Goal: Task Accomplishment & Management: Manage account settings

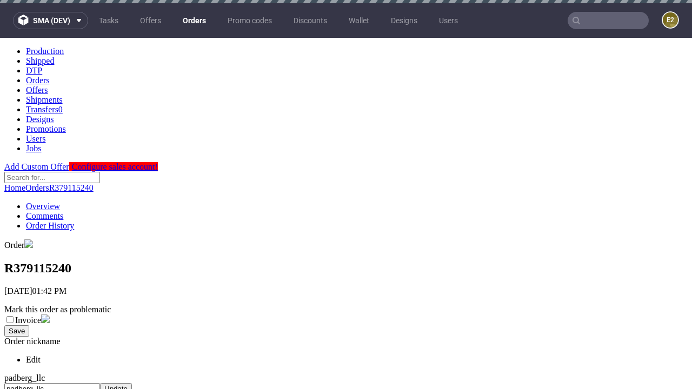
scroll to position [442, 0]
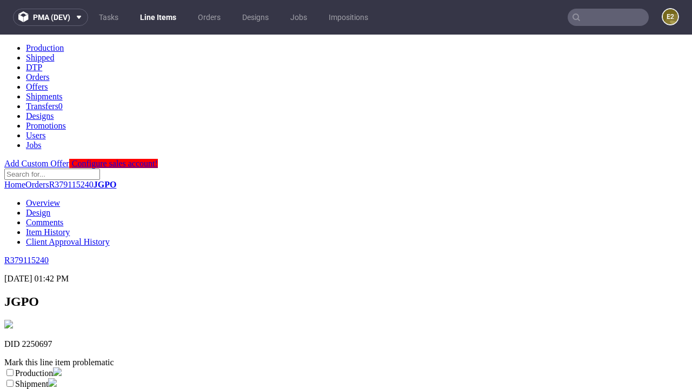
scroll to position [190, 0]
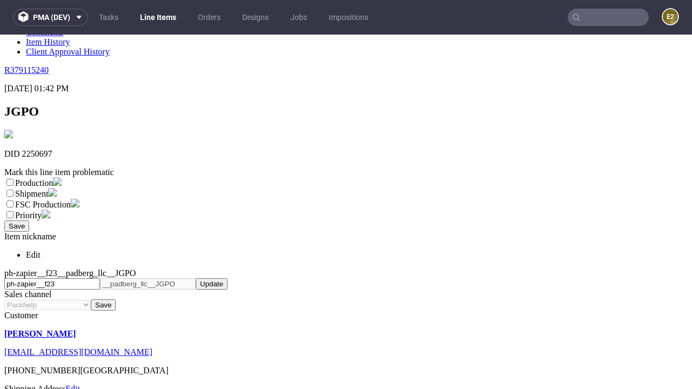
select select "dtp_ca_needed"
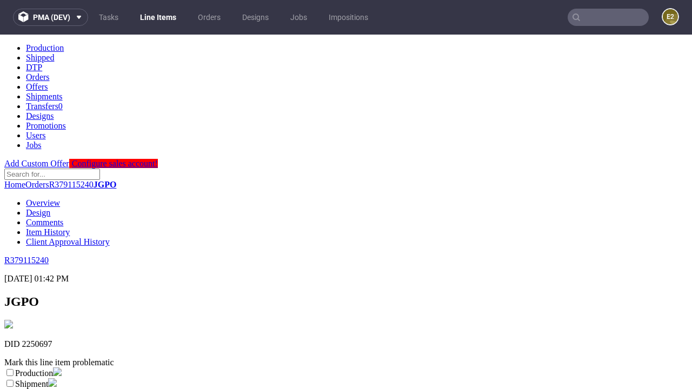
scroll to position [0, 0]
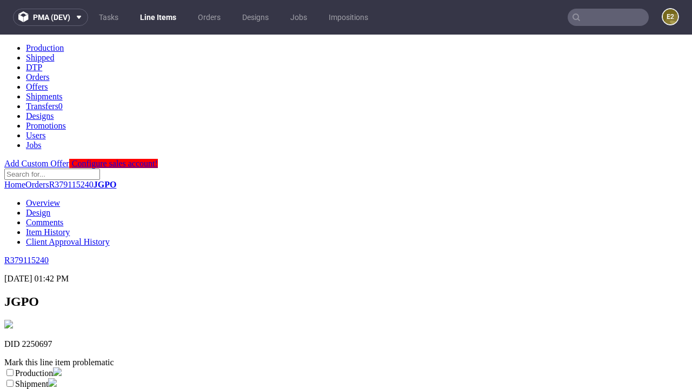
checkbox input "true"
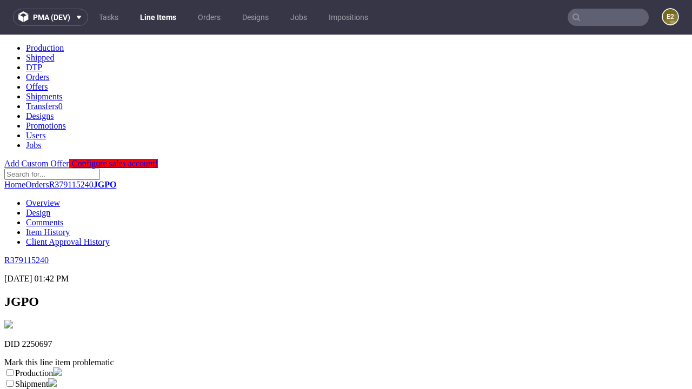
scroll to position [10, 0]
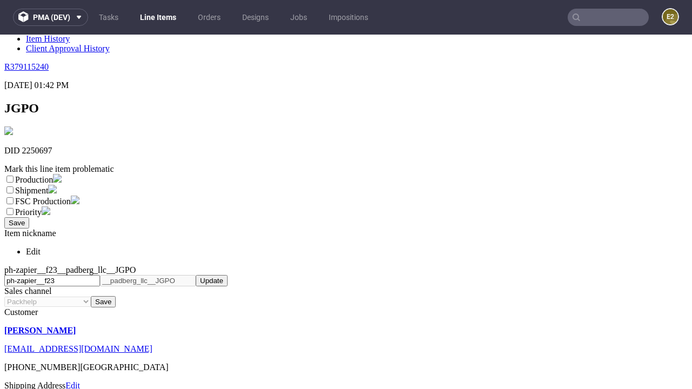
type textarea "test"
